Goal: Information Seeking & Learning: Learn about a topic

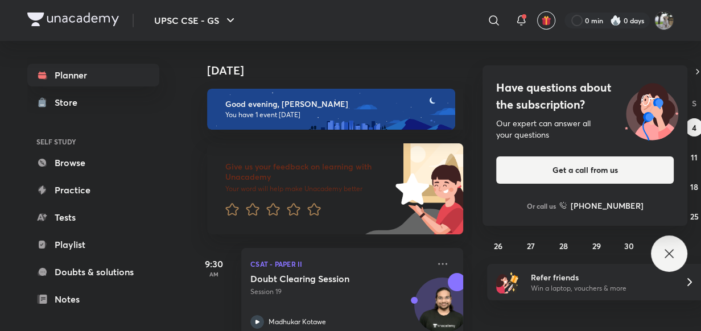
scroll to position [18, 0]
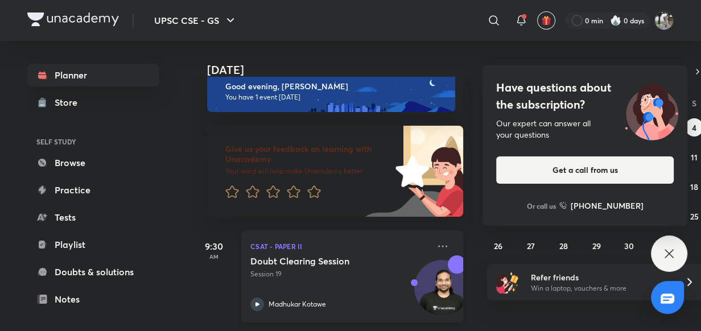
click at [277, 270] on p "Session 19" at bounding box center [339, 274] width 179 height 10
